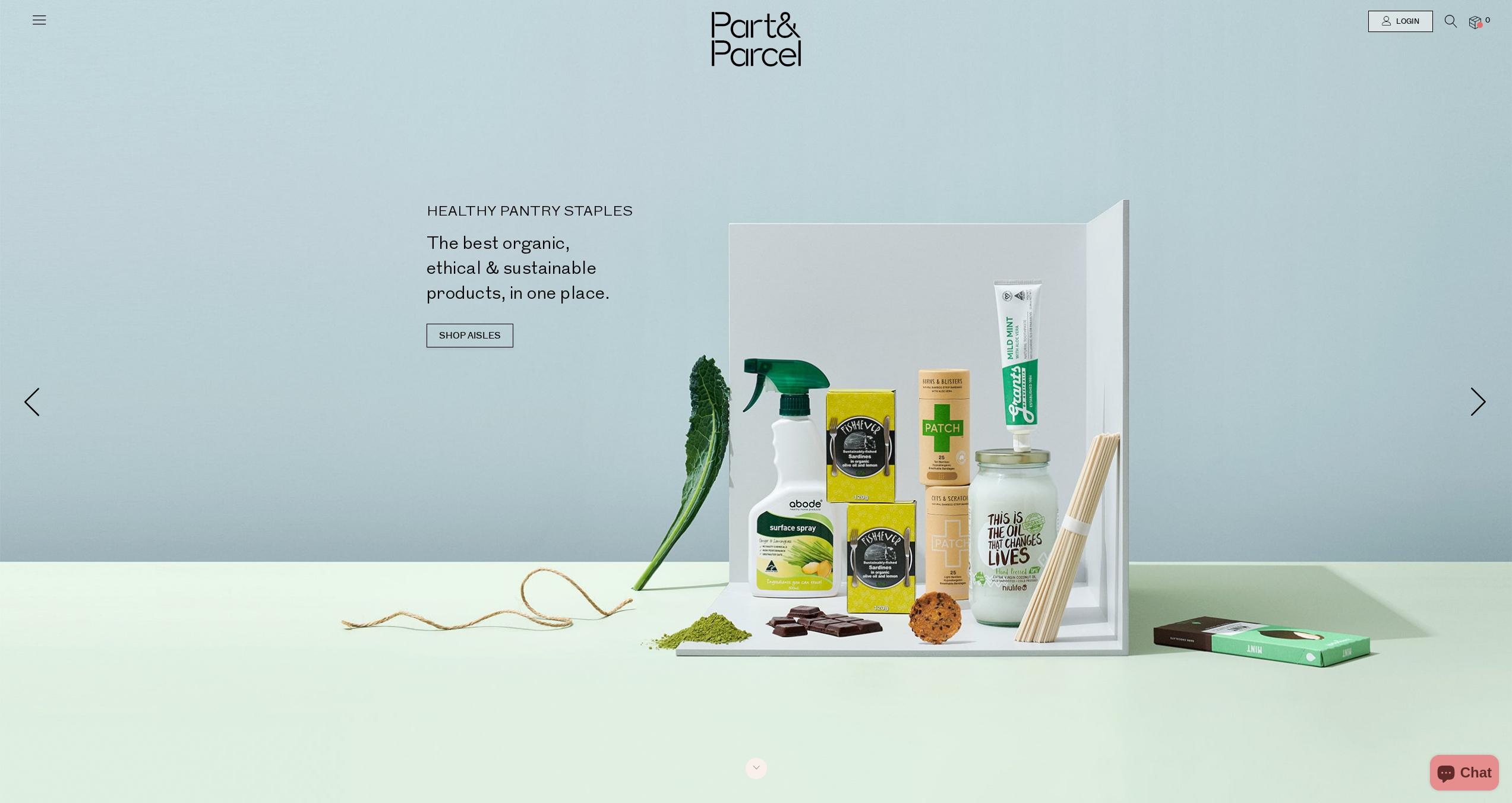
click at [1449, 24] on icon at bounding box center [1451, 21] width 13 height 13
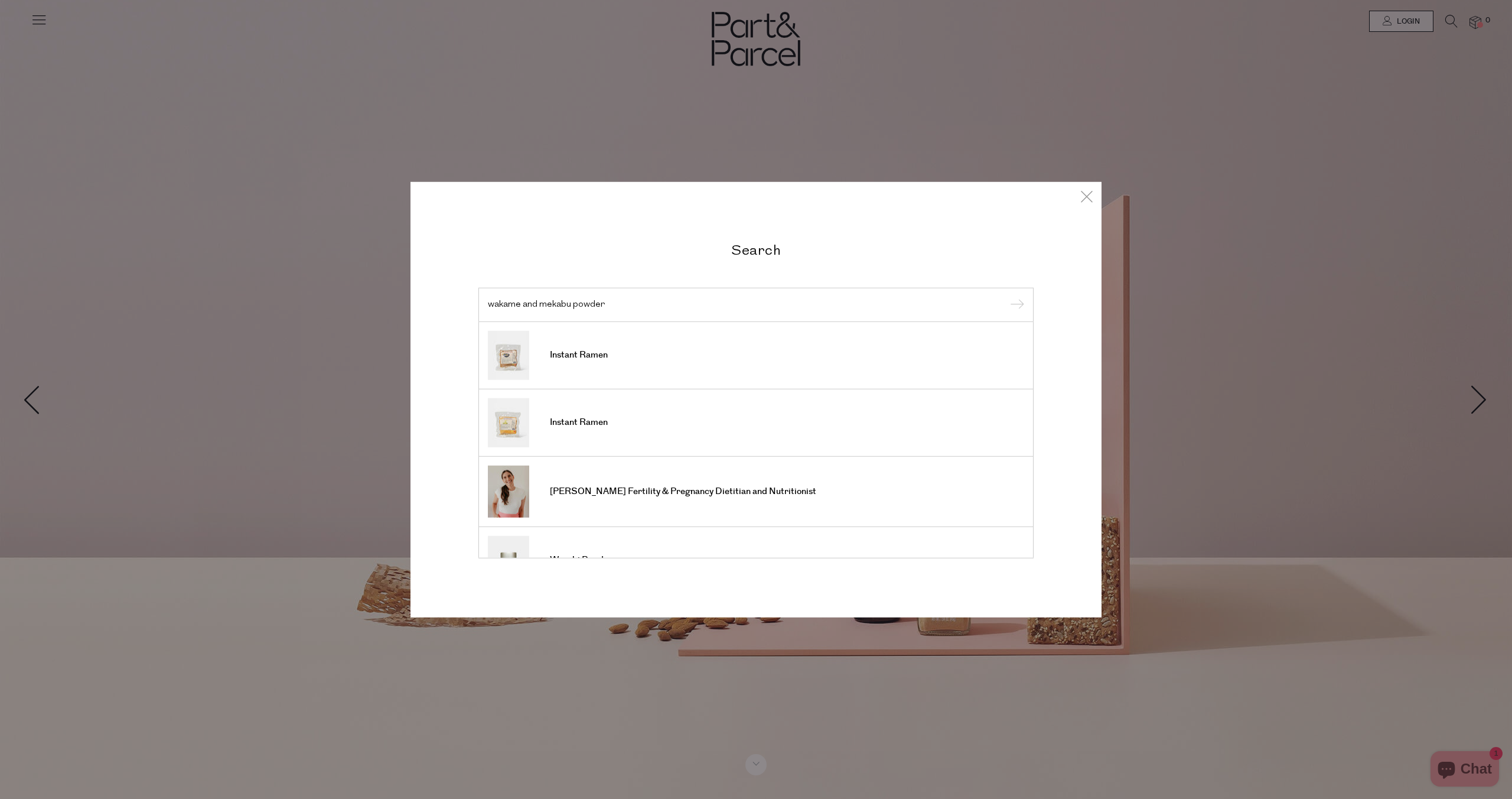
type input "wakame and mekabu powder"
click at [1006, 297] on input "submit" at bounding box center [1015, 305] width 18 height 18
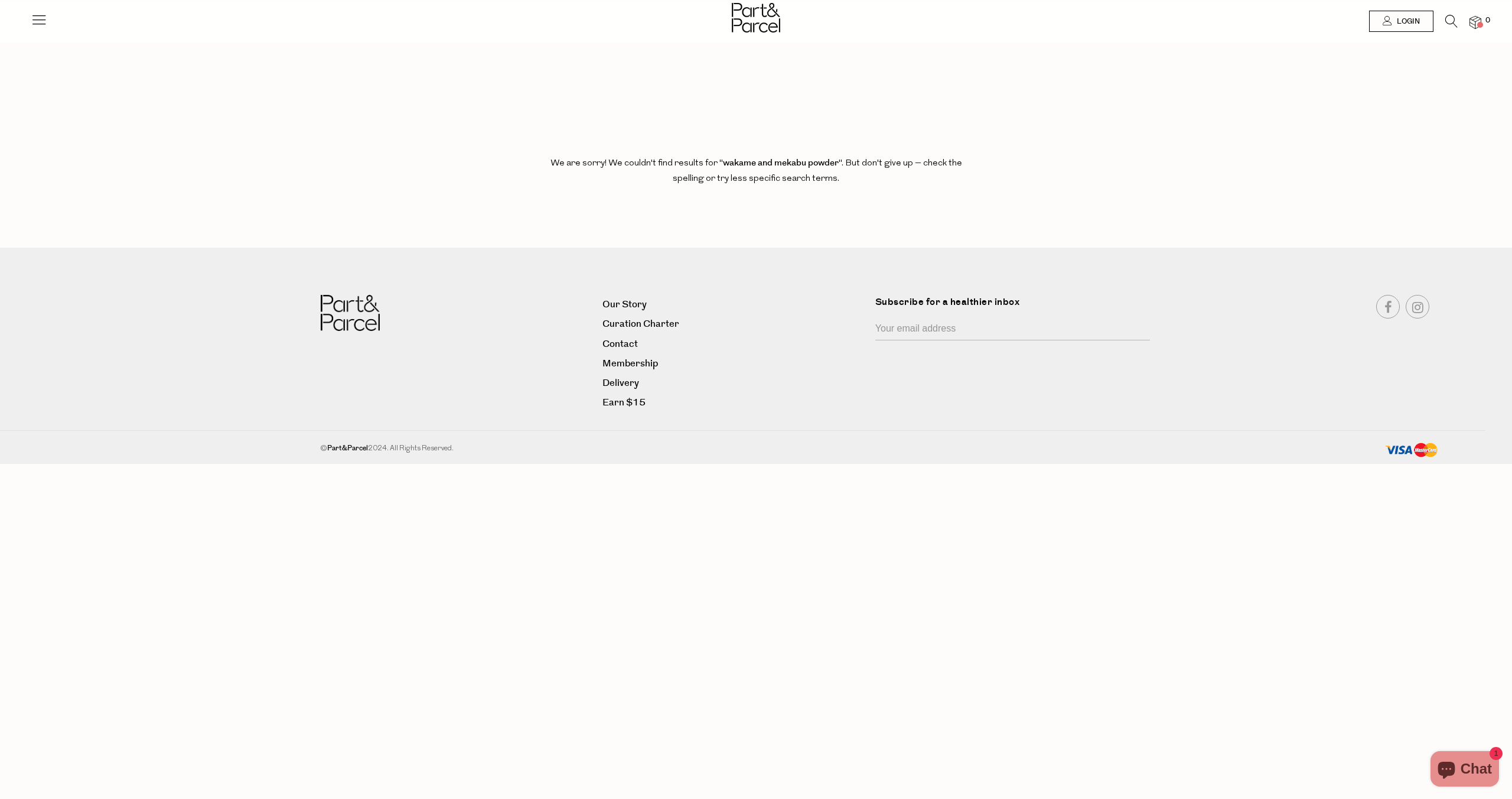
click at [1452, 20] on icon at bounding box center [1452, 21] width 13 height 13
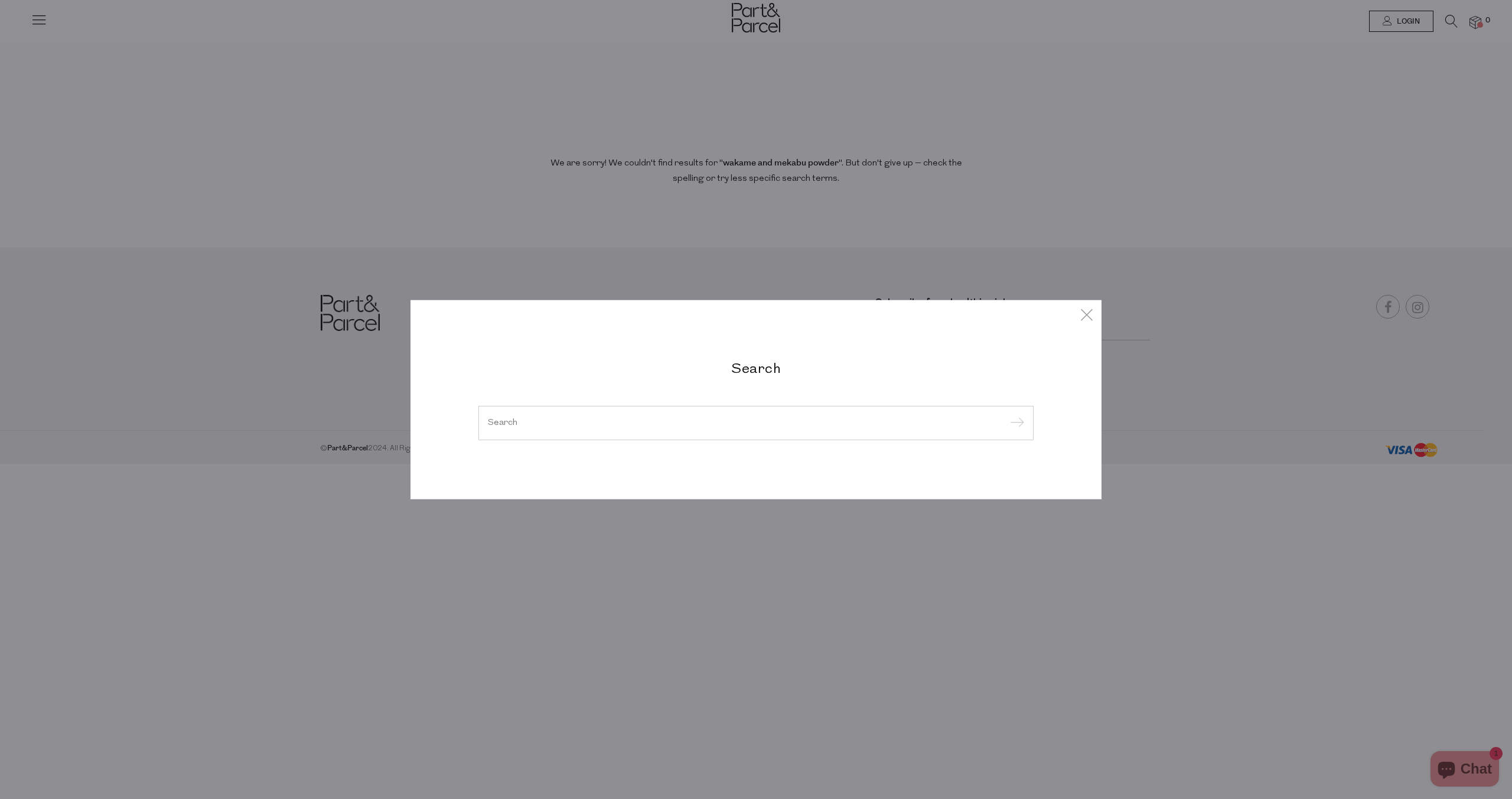
click at [602, 411] on div at bounding box center [756, 423] width 556 height 34
click at [545, 433] on div at bounding box center [756, 423] width 556 height 34
click at [509, 418] on input "search" at bounding box center [756, 423] width 537 height 9
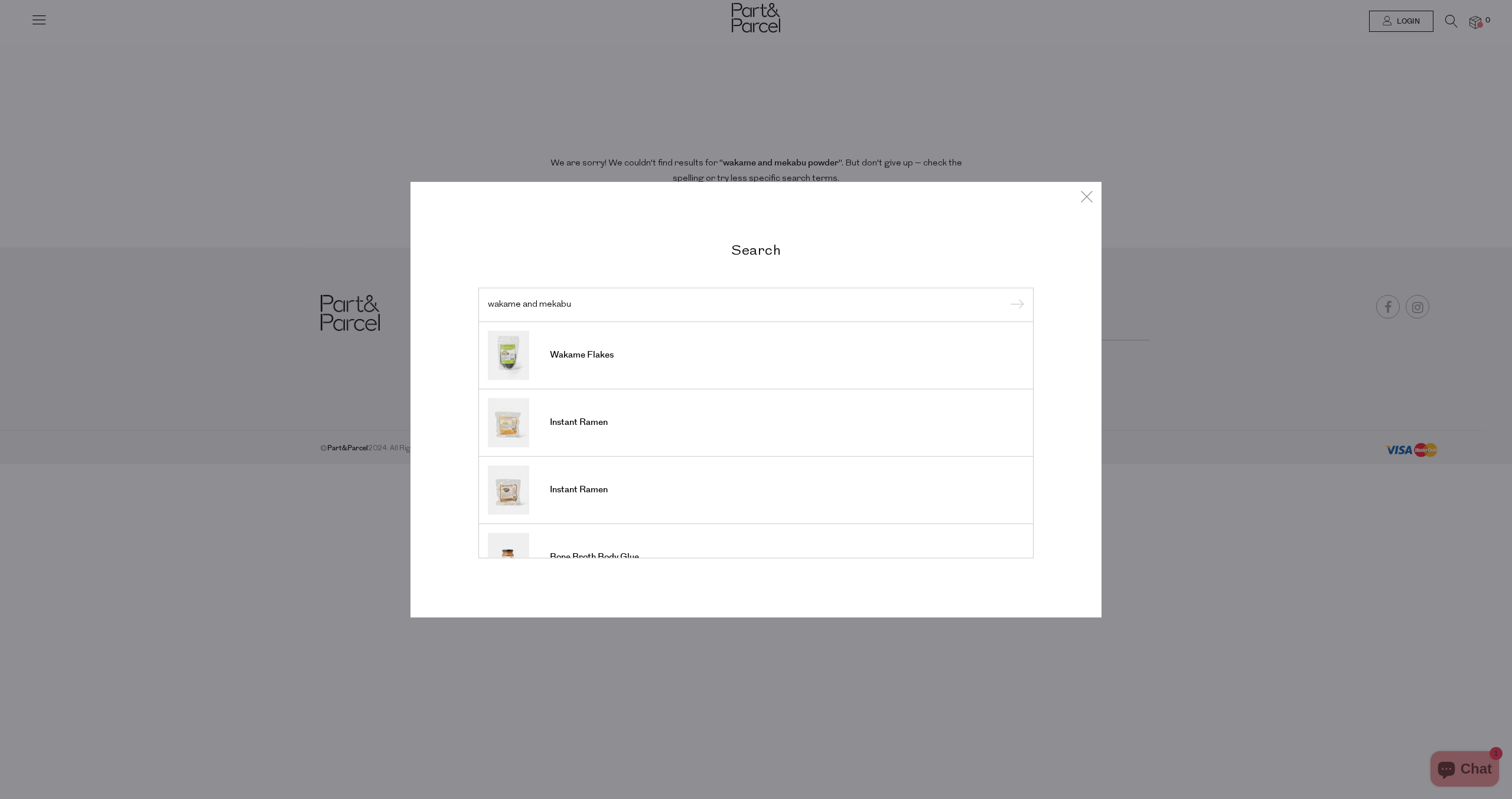
type input "wakame and mekabu"
click at [1015, 307] on input "submit" at bounding box center [1015, 305] width 18 height 18
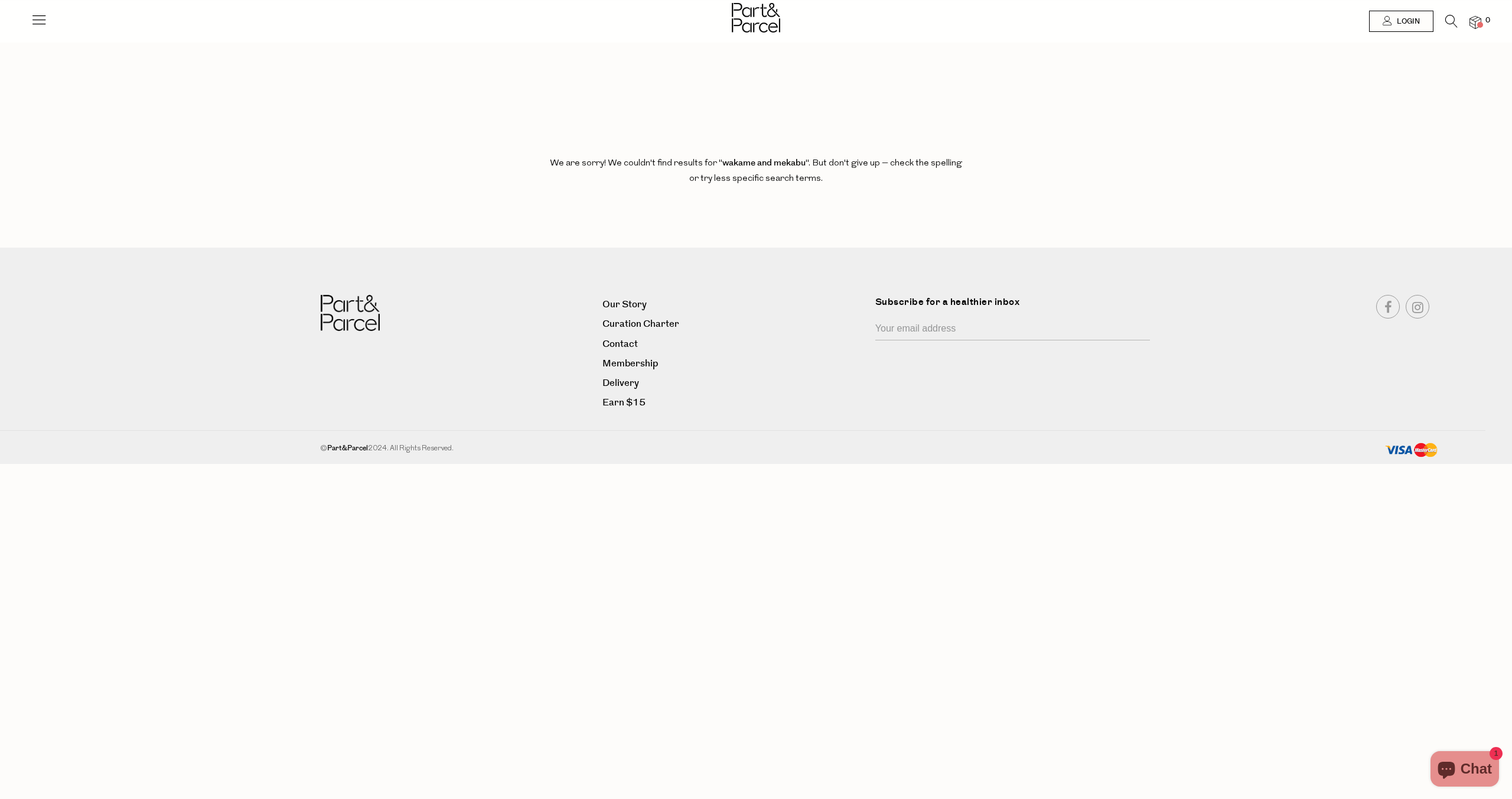
click at [1451, 21] on icon at bounding box center [1452, 21] width 13 height 13
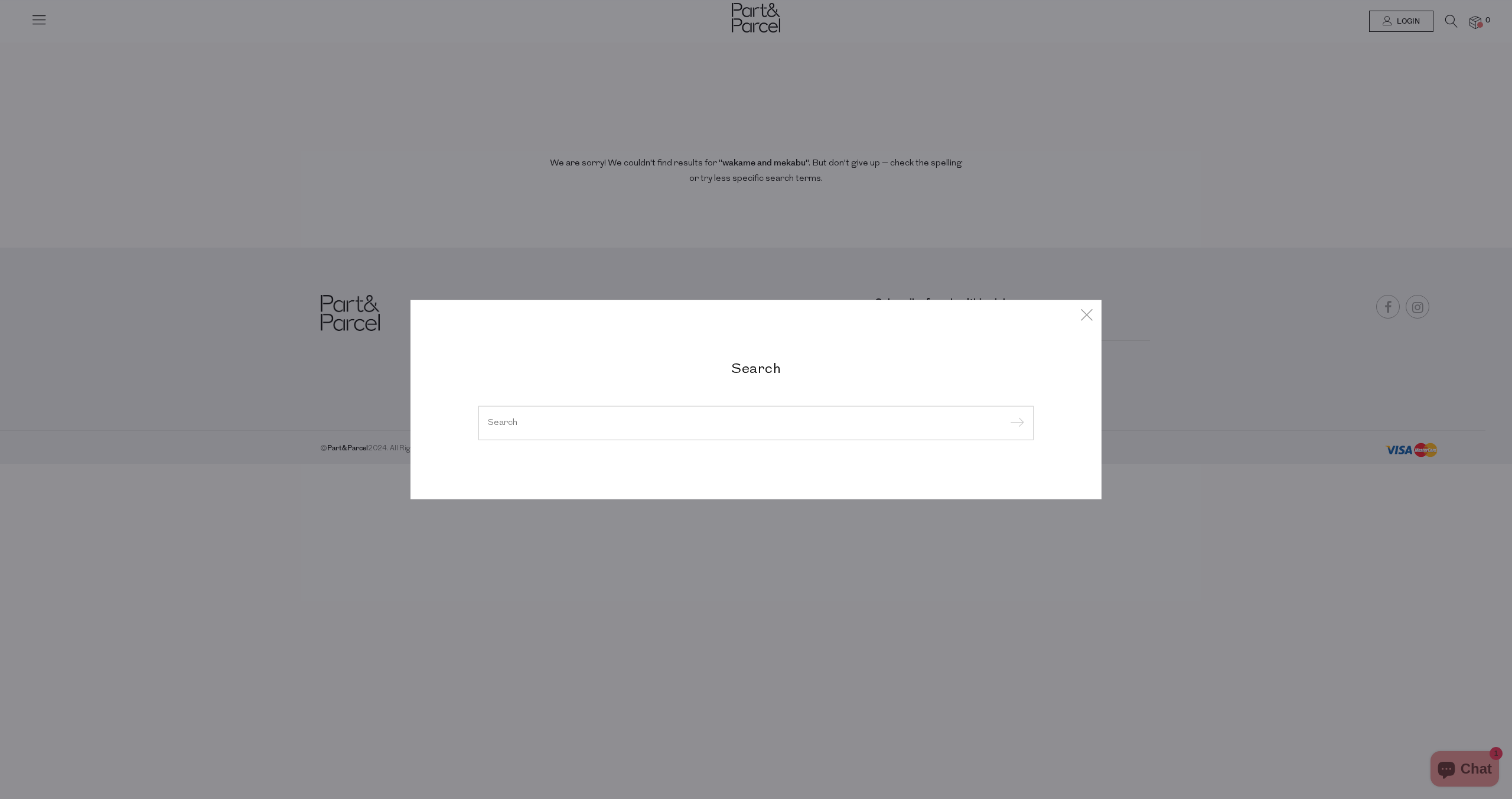
click at [638, 413] on div at bounding box center [756, 423] width 556 height 34
click at [582, 409] on div at bounding box center [756, 423] width 556 height 34
click at [580, 417] on div at bounding box center [756, 423] width 556 height 34
click at [530, 426] on input "search" at bounding box center [756, 423] width 537 height 9
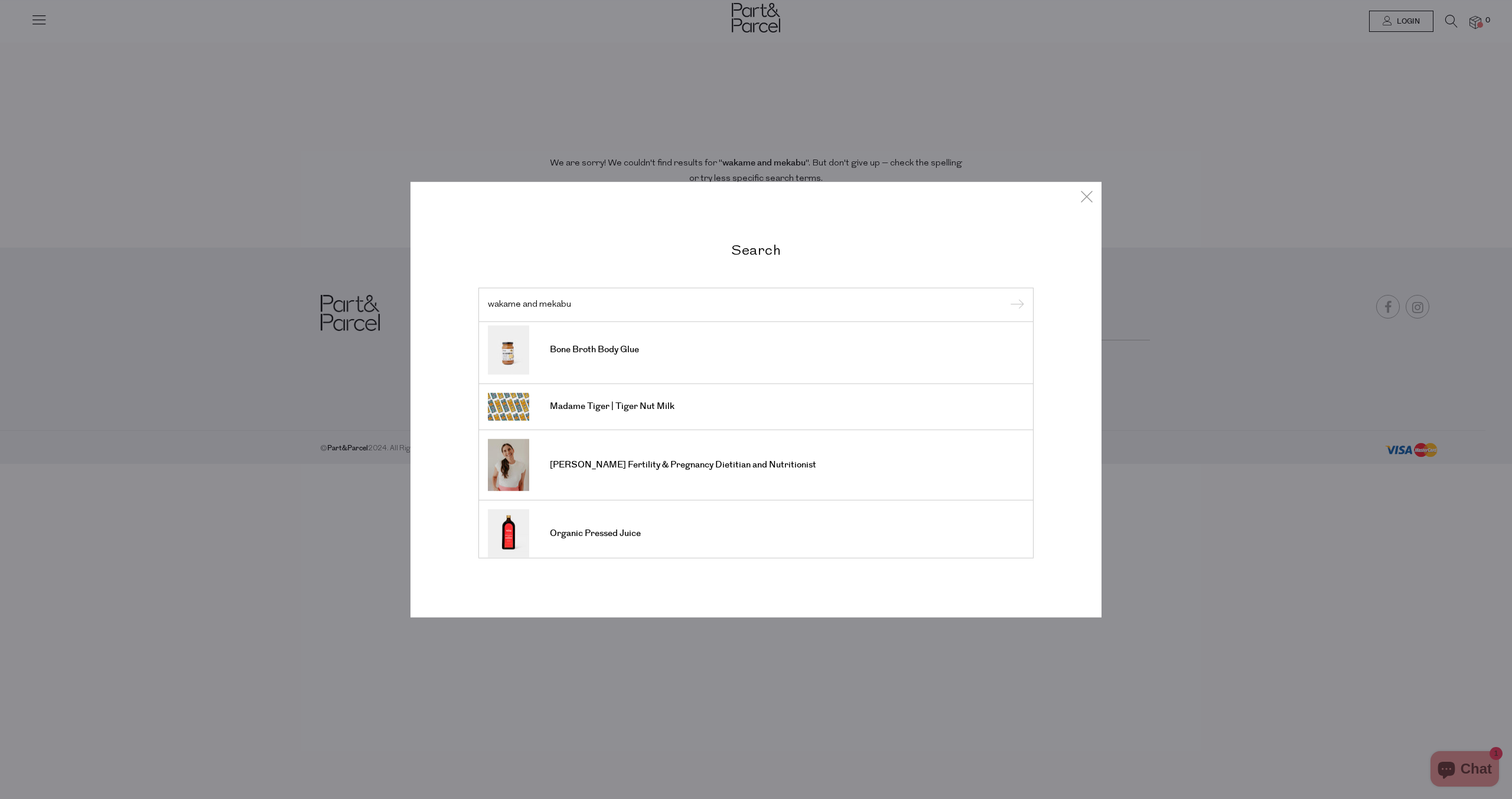
scroll to position [284, 0]
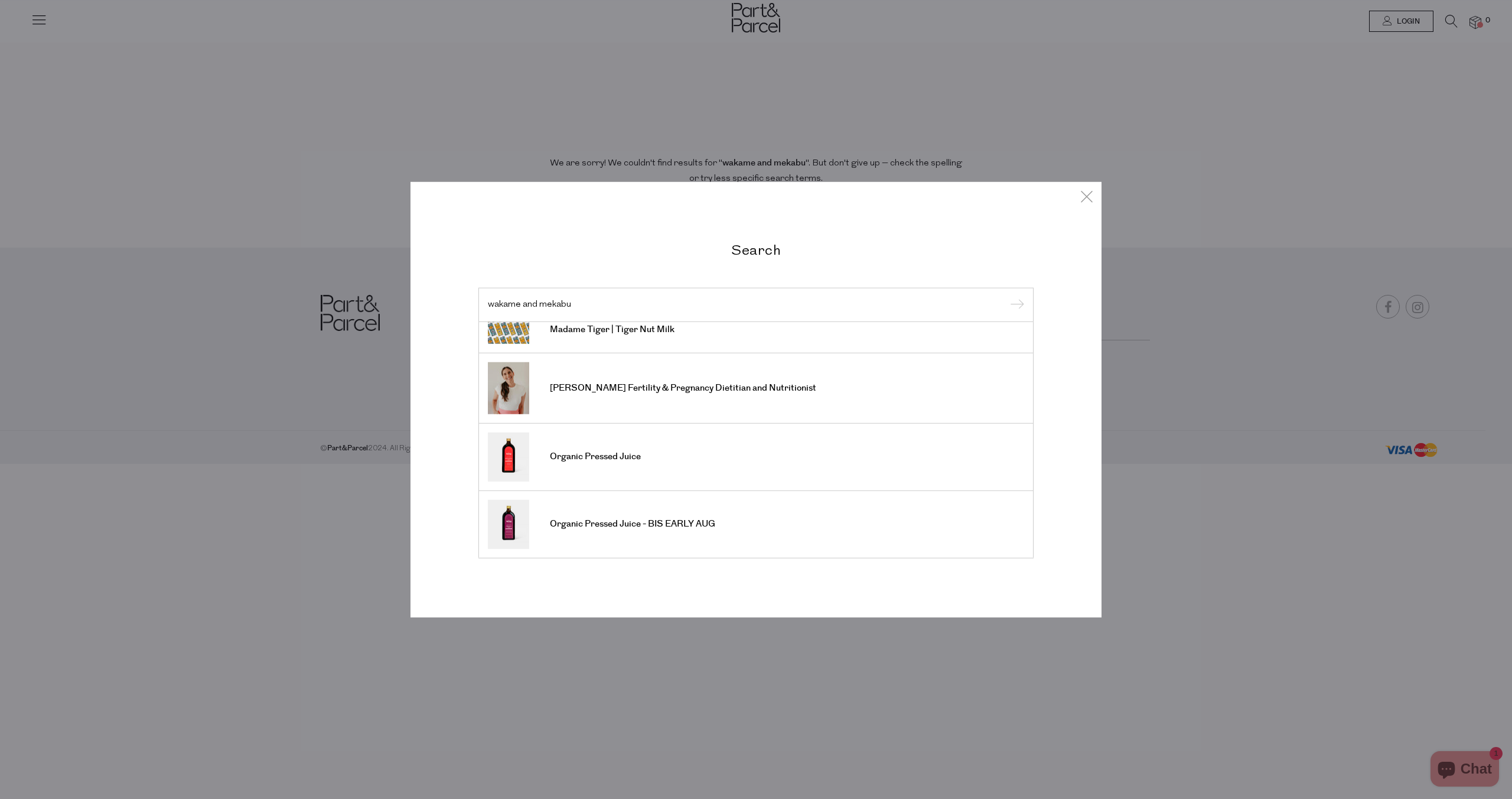
drag, startPoint x: 579, startPoint y: 301, endPoint x: 530, endPoint y: 302, distance: 49.0
click at [530, 302] on input "wakame and mekabu" at bounding box center [756, 305] width 537 height 9
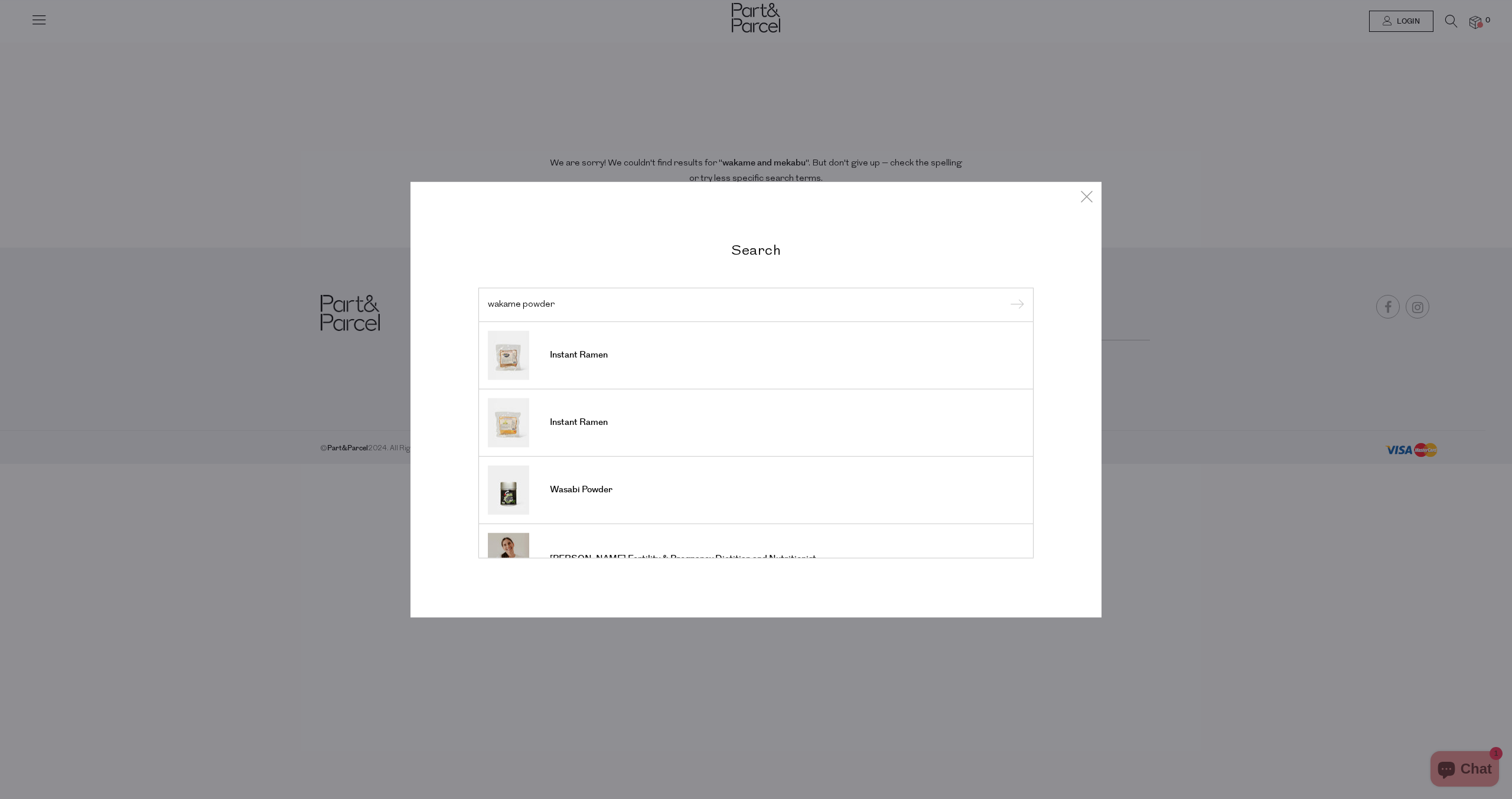
drag, startPoint x: 554, startPoint y: 303, endPoint x: 432, endPoint y: 290, distance: 122.7
click at [432, 290] on div "Search wakame powder Instant Ramen Instant Ramen Wasabi Powder [PERSON_NAME] Fe…" at bounding box center [756, 400] width 691 height 435
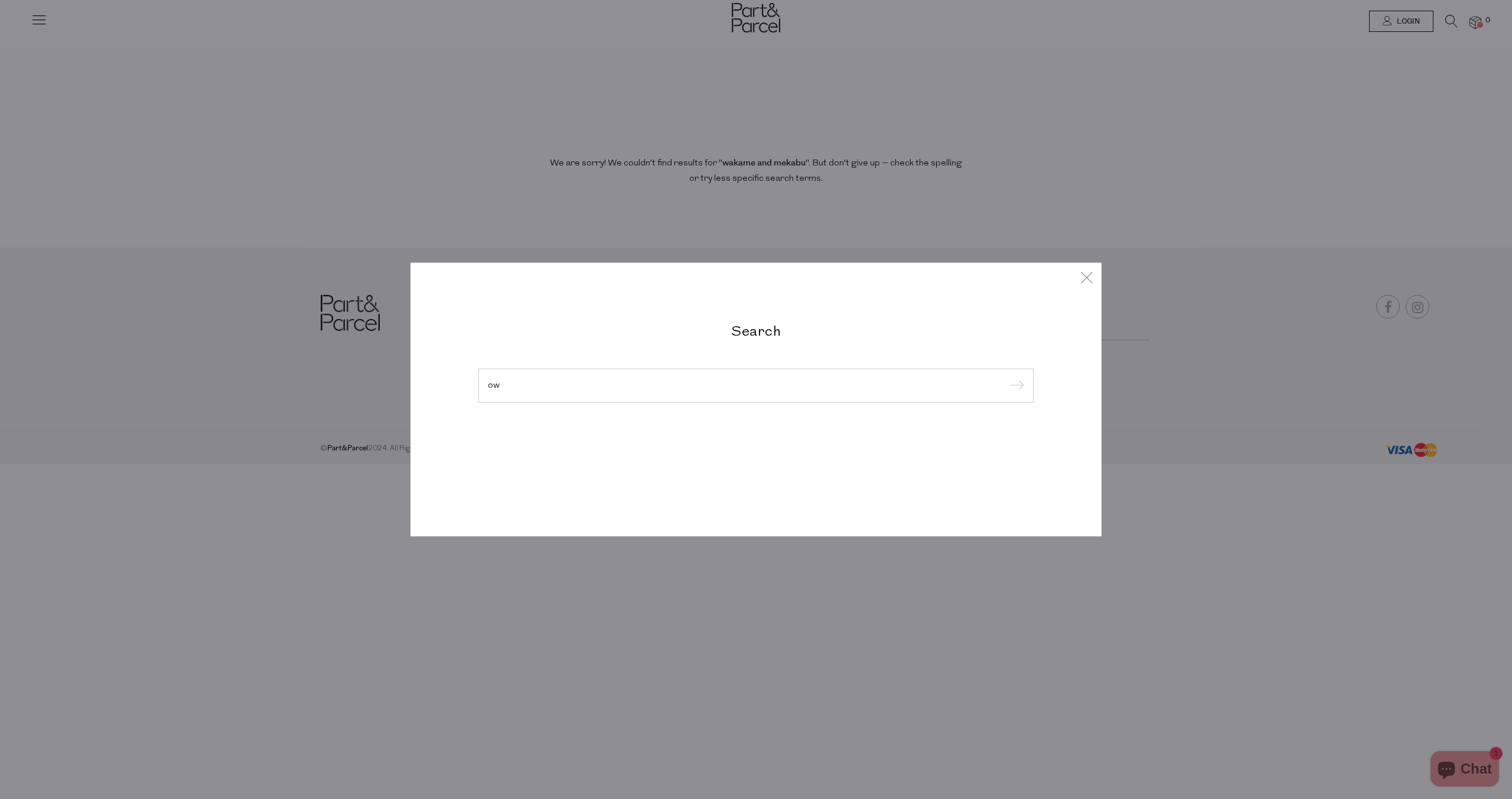
type input "o"
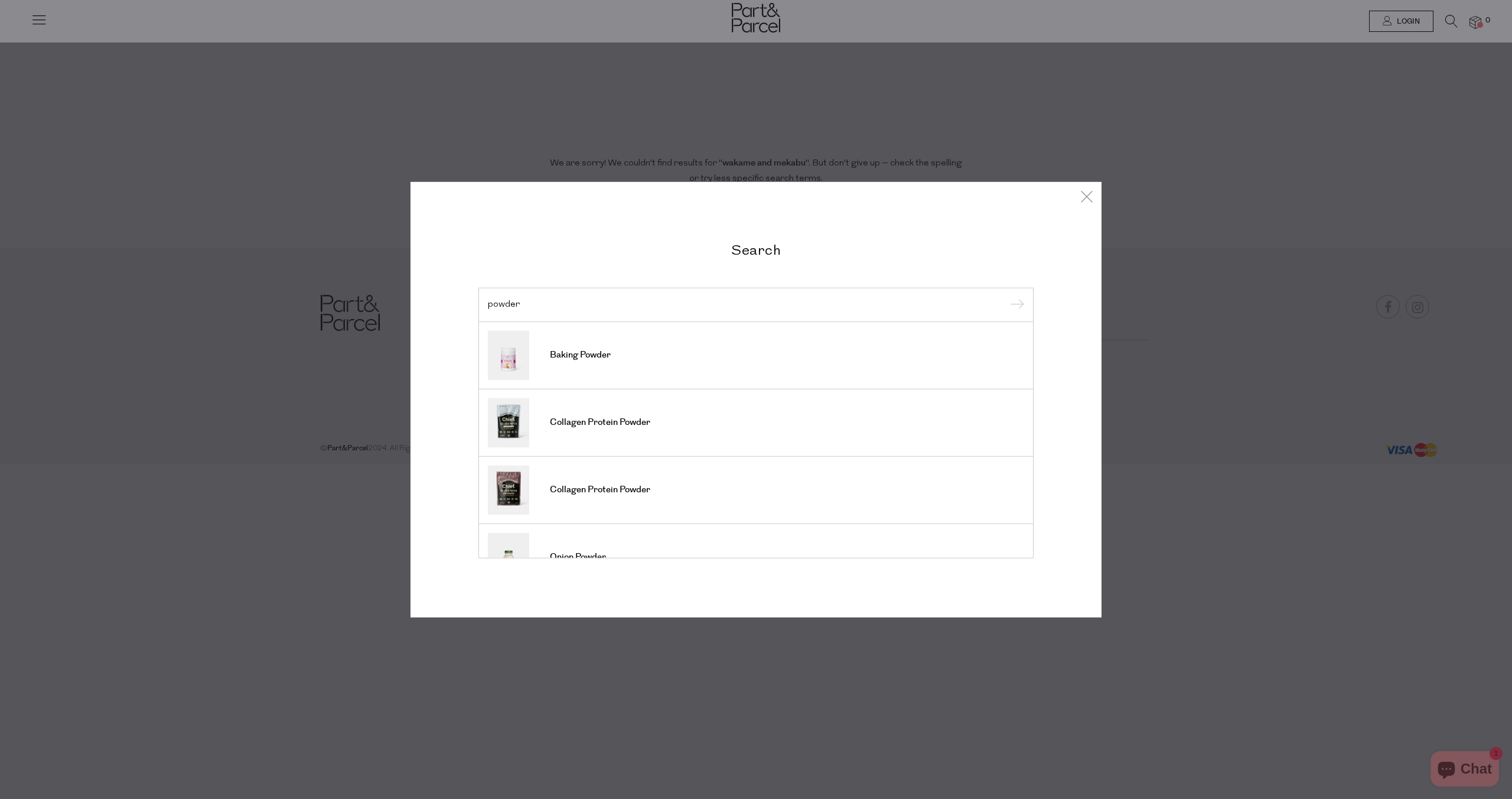
type input "powder"
click at [1006, 297] on input "submit" at bounding box center [1015, 305] width 18 height 18
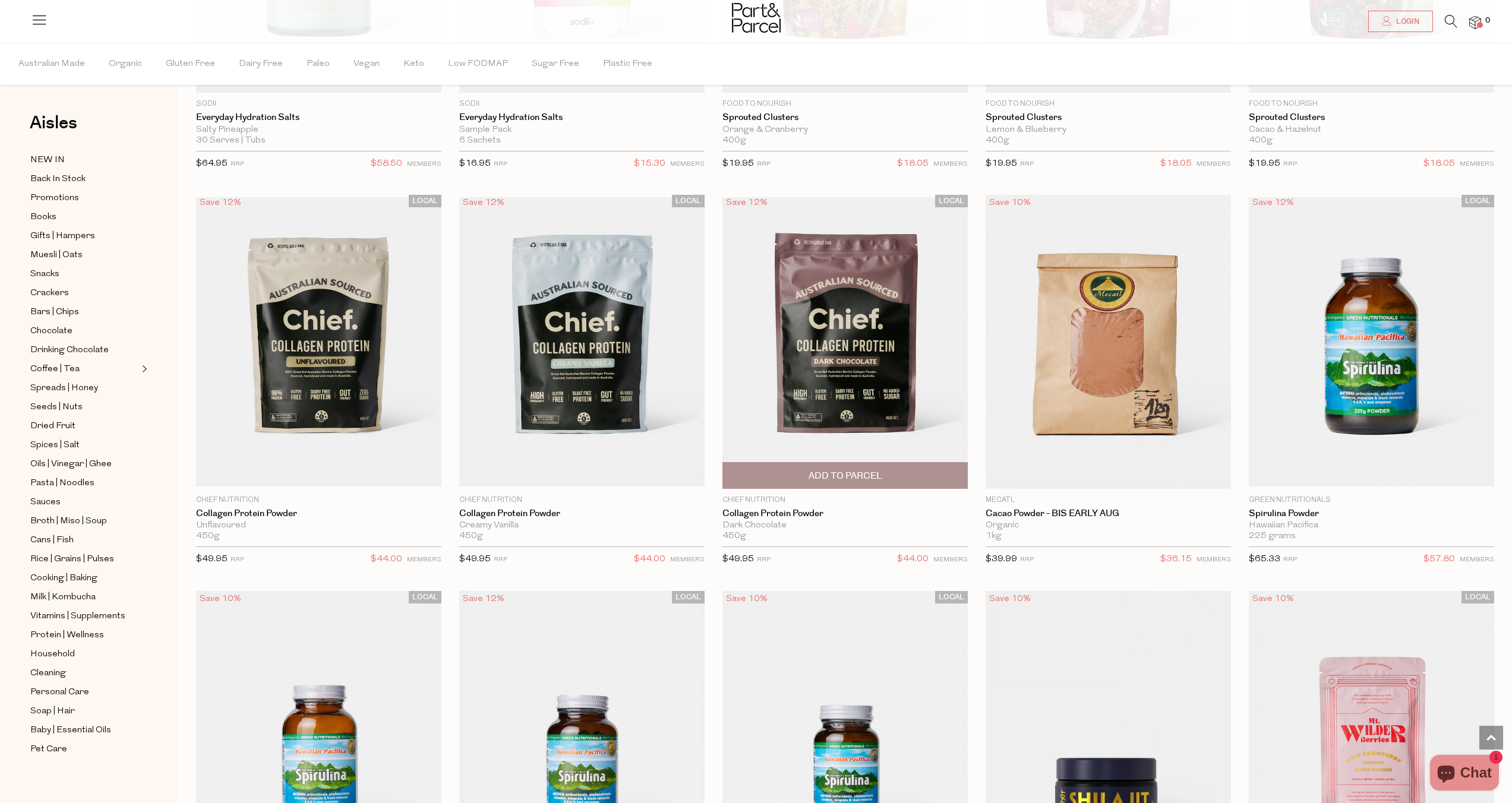
scroll to position [1923, 0]
